Goal: Information Seeking & Learning: Learn about a topic

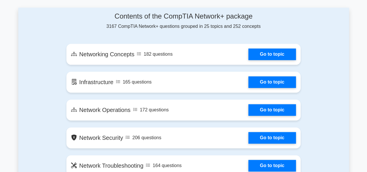
scroll to position [325, 0]
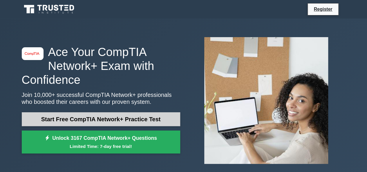
click at [125, 115] on link "Start Free CompTIA Network+ Practice Test" at bounding box center [101, 119] width 159 height 14
